Goal: Entertainment & Leisure: Consume media (video, audio)

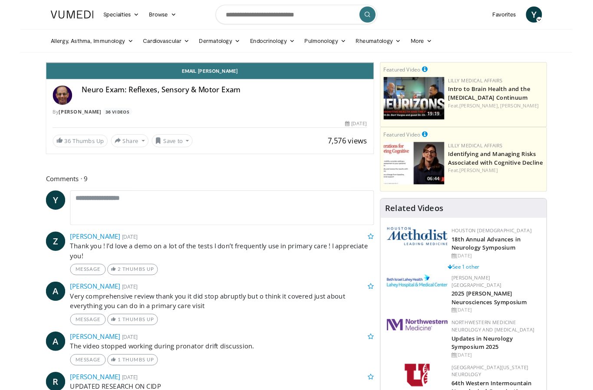
scroll to position [10, 0]
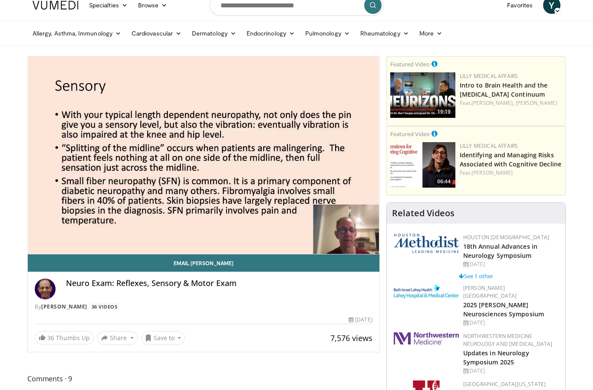
click at [304, 170] on div "10 seconds Tap to unmute" at bounding box center [203, 155] width 351 height 197
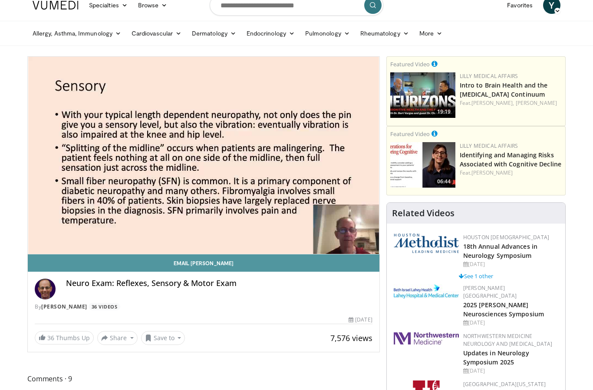
click at [321, 267] on link "Email Lawrence" at bounding box center [203, 263] width 351 height 17
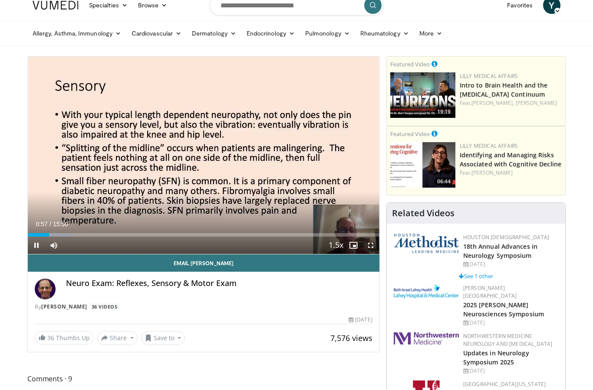
click at [551, 5] on span "Y" at bounding box center [551, 5] width 17 height 17
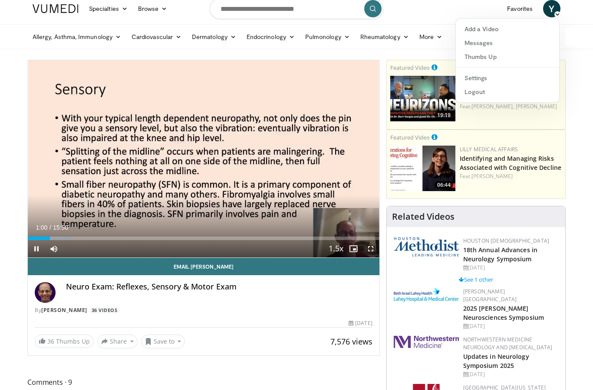
click at [327, 181] on div "10 seconds Tap to unmute" at bounding box center [203, 158] width 351 height 197
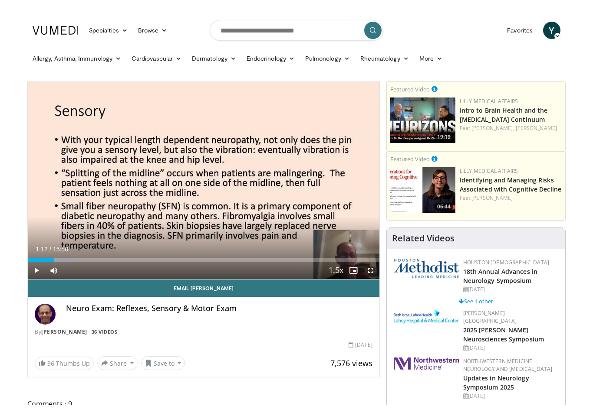
scroll to position [10, 0]
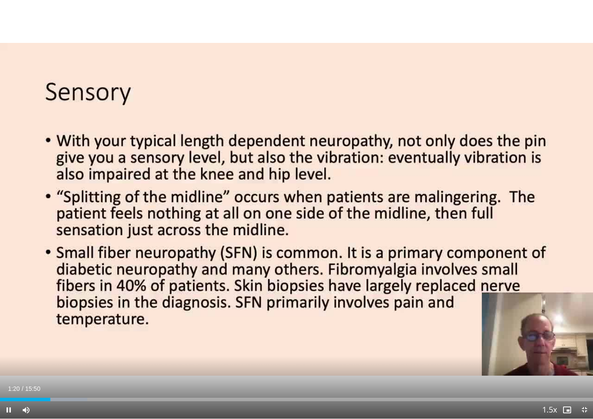
click at [562, 344] on div "10 seconds Tap to unmute" at bounding box center [296, 209] width 593 height 419
click at [552, 390] on span "Video Player" at bounding box center [549, 410] width 12 height 17
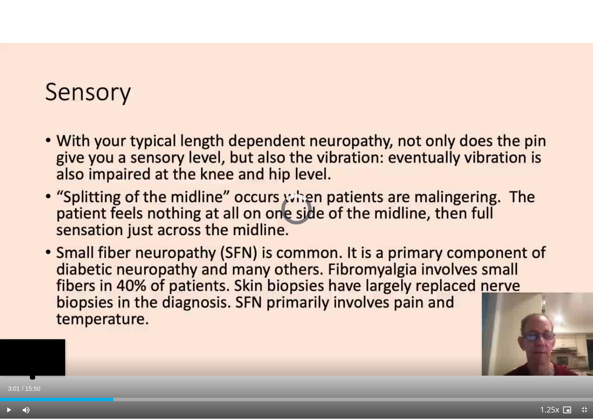
click at [112, 390] on div "01:47" at bounding box center [56, 399] width 113 height 3
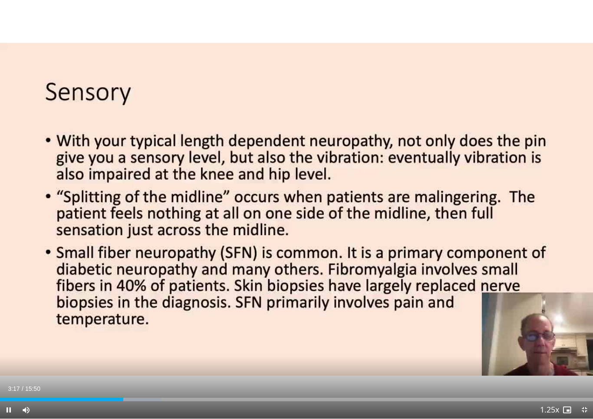
click at [412, 223] on div "10 seconds Tap to unmute" at bounding box center [296, 209] width 593 height 419
click at [13, 390] on span "Video Player" at bounding box center [8, 410] width 17 height 17
